Goal: Task Accomplishment & Management: Use online tool/utility

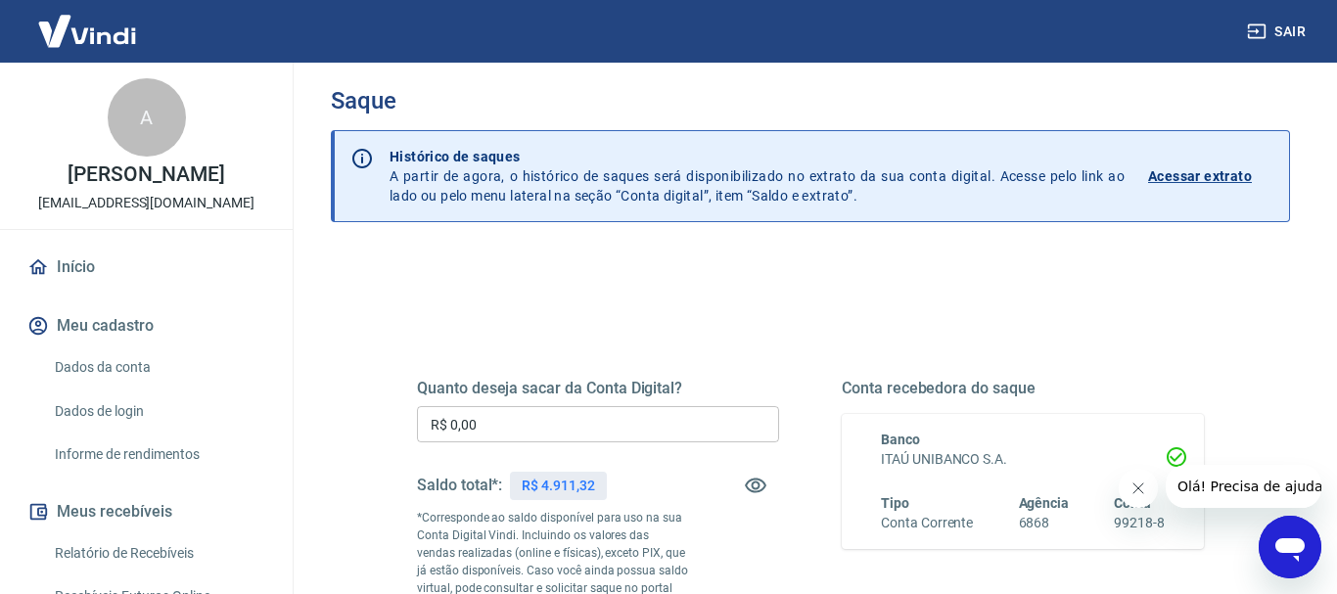
scroll to position [100, 0]
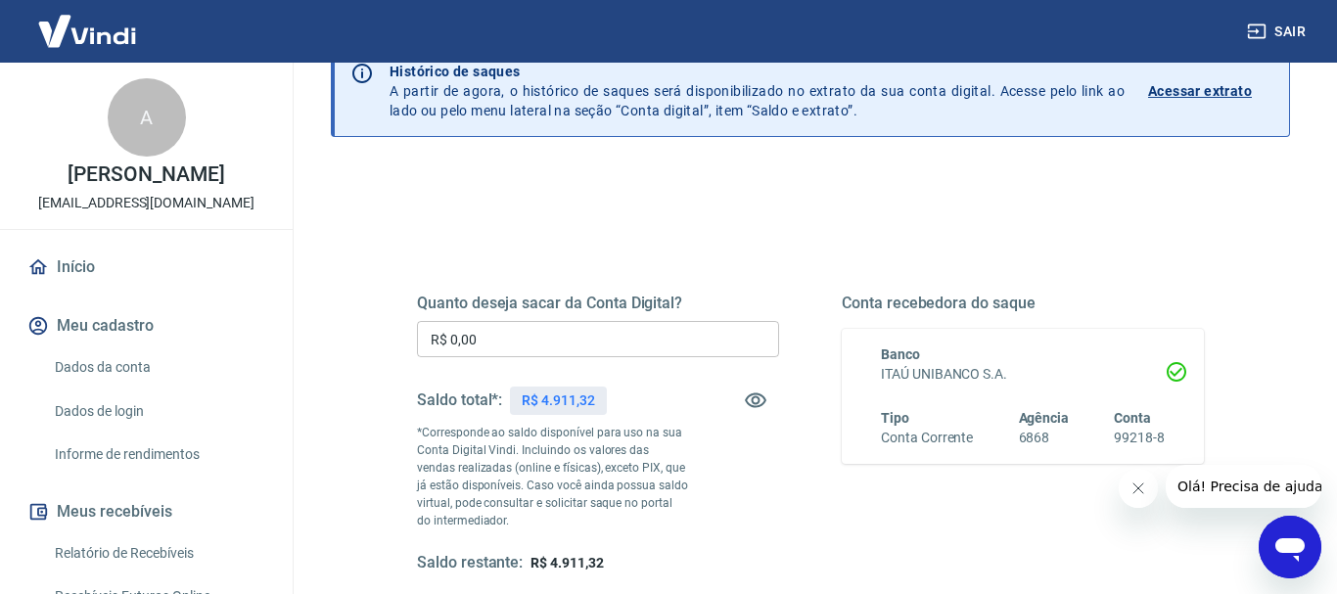
click at [529, 351] on input "R$ 0,00" at bounding box center [598, 339] width 362 height 36
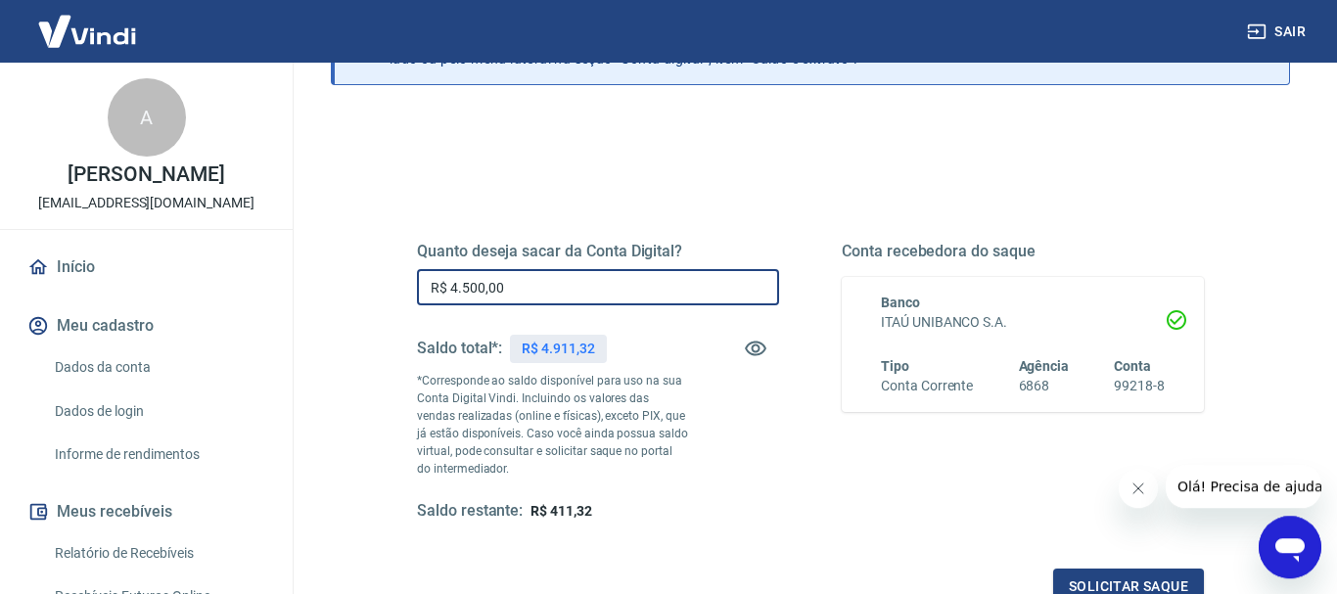
scroll to position [200, 0]
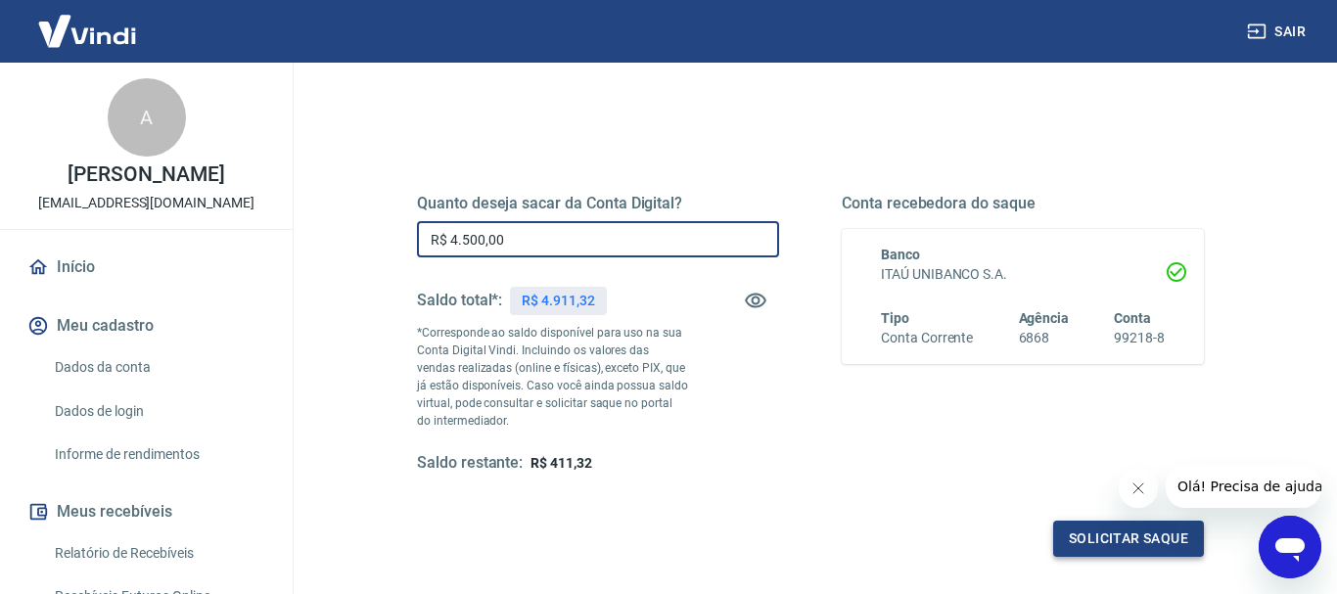
type input "R$ 4.500,00"
click at [1116, 542] on button "Solicitar saque" at bounding box center [1128, 539] width 151 height 36
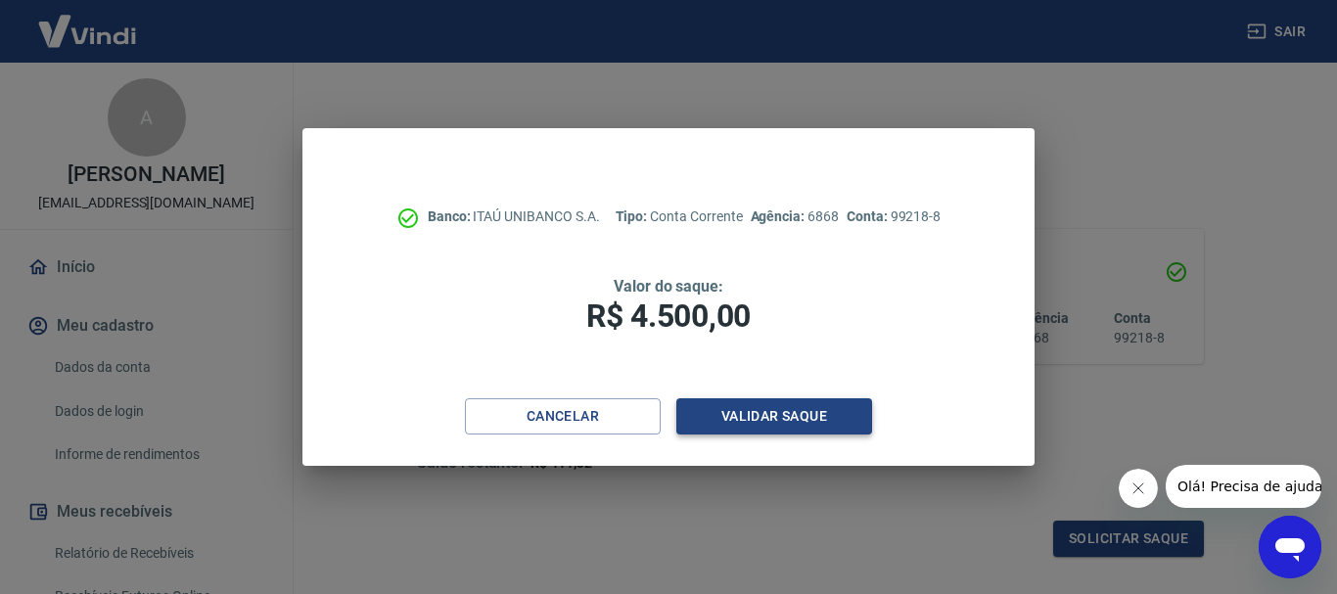
click at [738, 410] on button "Validar saque" at bounding box center [774, 416] width 196 height 36
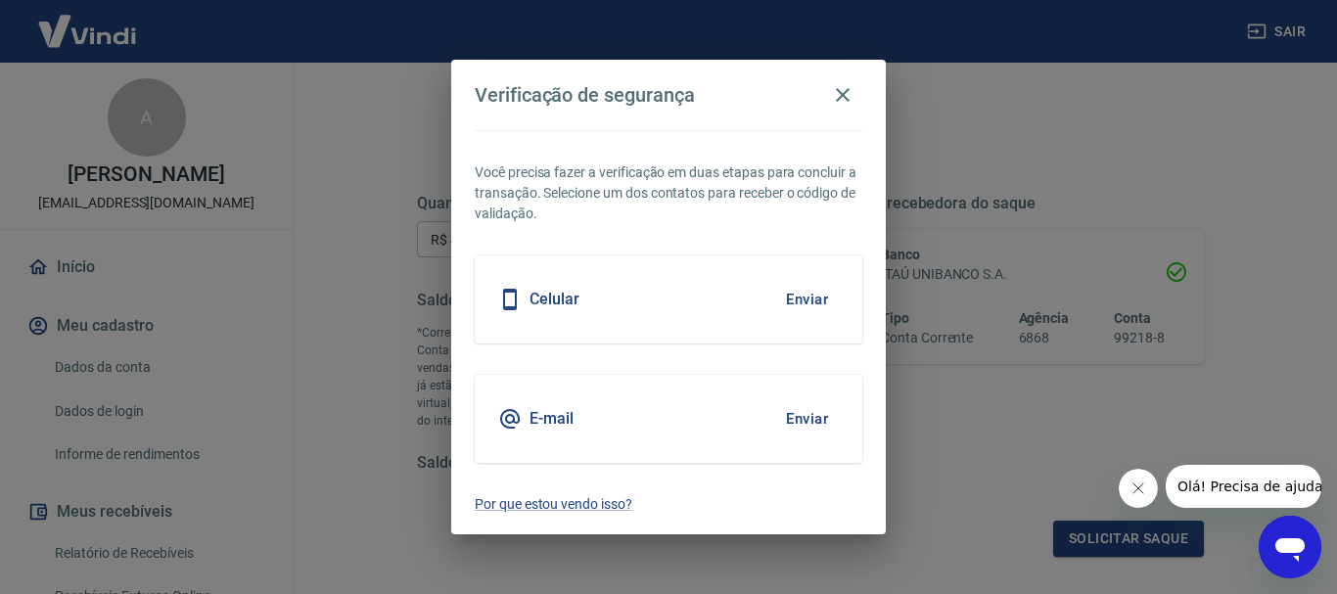
click at [795, 420] on button "Enviar" at bounding box center [807, 418] width 64 height 41
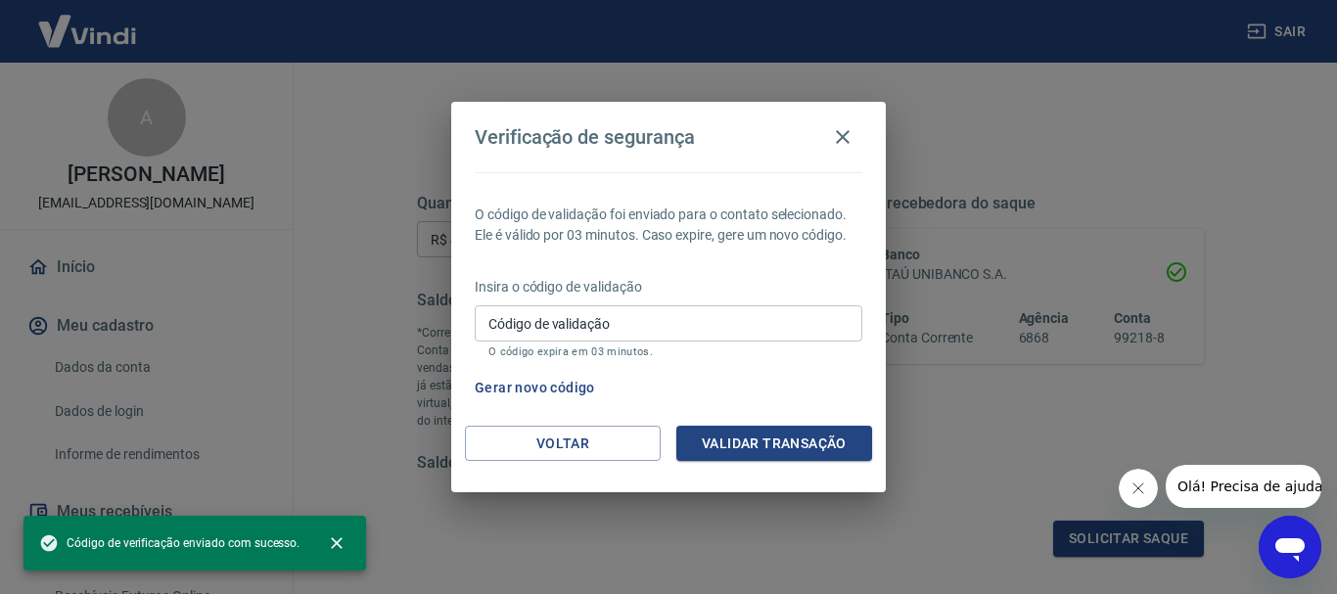
click at [585, 329] on input "Código de validação" at bounding box center [669, 323] width 388 height 36
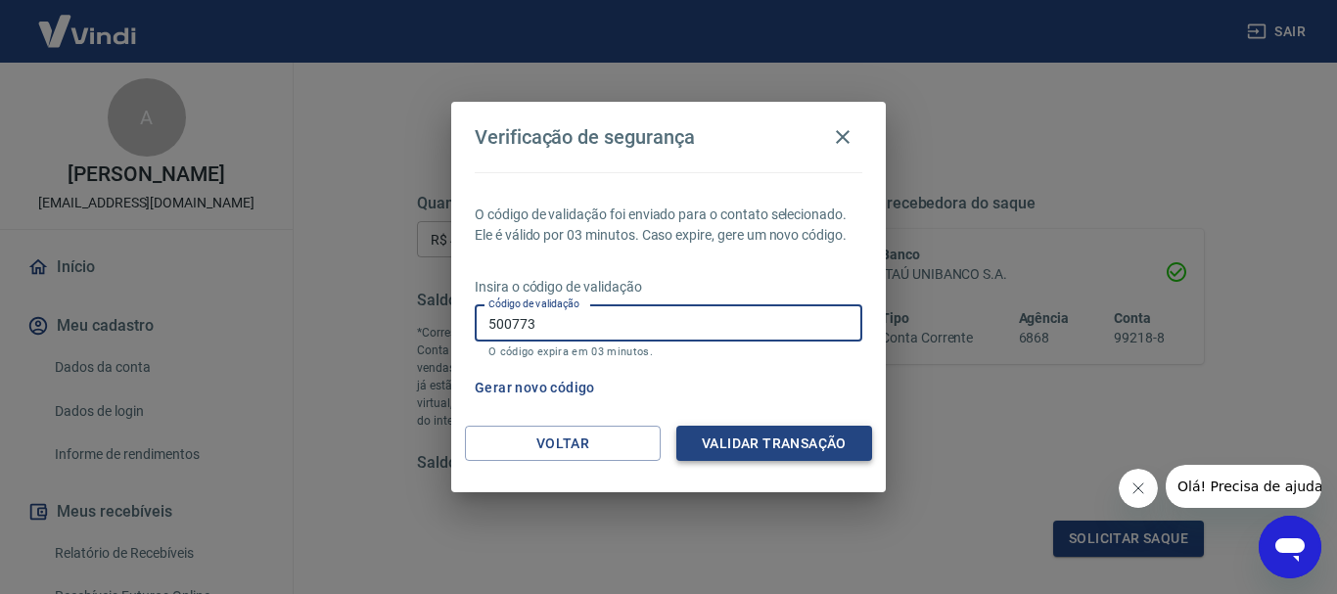
type input "500773"
click at [854, 448] on button "Validar transação" at bounding box center [774, 444] width 196 height 36
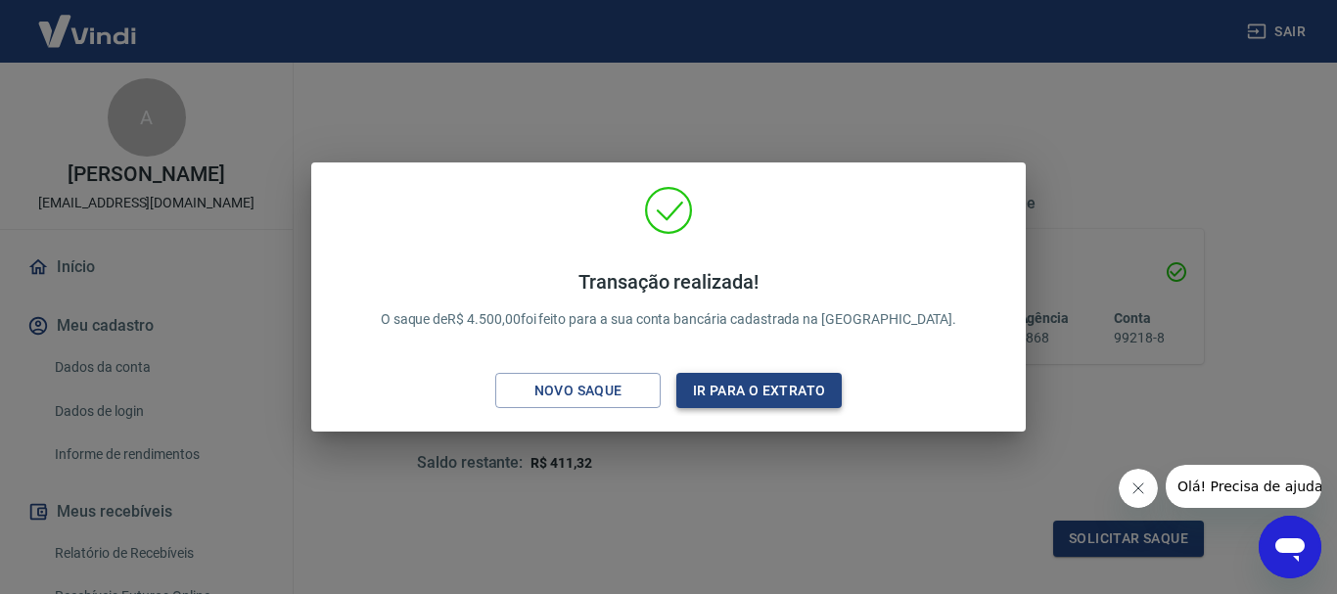
click at [714, 383] on button "Ir para o extrato" at bounding box center [758, 391] width 165 height 36
